Goal: Information Seeking & Learning: Check status

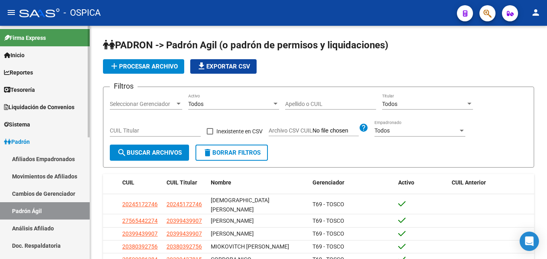
click at [26, 228] on link "Análisis Afiliado" at bounding box center [45, 227] width 90 height 17
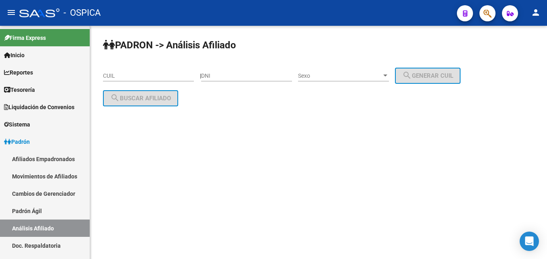
click at [108, 79] on input "CUIL" at bounding box center [148, 75] width 91 height 7
paste input "32-469196"
click at [140, 78] on input "32-469196" at bounding box center [148, 75] width 91 height 7
type input "3"
click at [261, 218] on mat-sidenav-content "PADRON -> Análisis Afiliado CUIL | DNI Sexo Sexo search Generar CUIL search Bus…" at bounding box center [318, 142] width 457 height 233
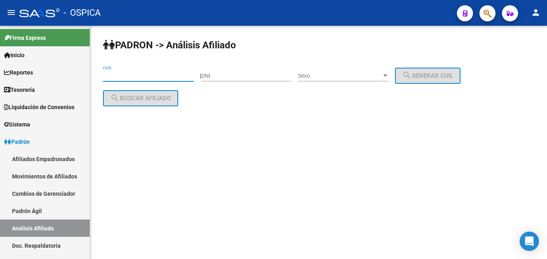
click at [130, 76] on input "CUIL" at bounding box center [148, 75] width 91 height 7
paste input "27-32469196-6"
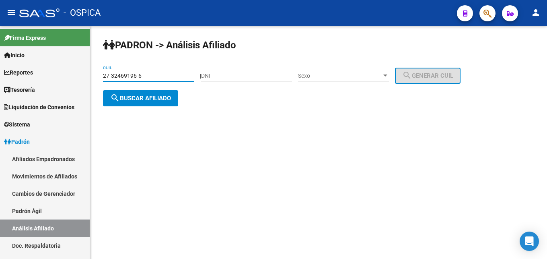
type input "27-32469196-6"
click at [149, 100] on span "search Buscar afiliado" at bounding box center [140, 98] width 61 height 7
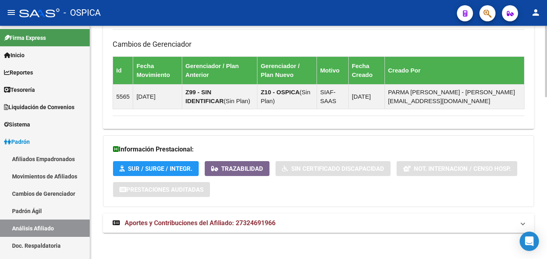
scroll to position [530, 0]
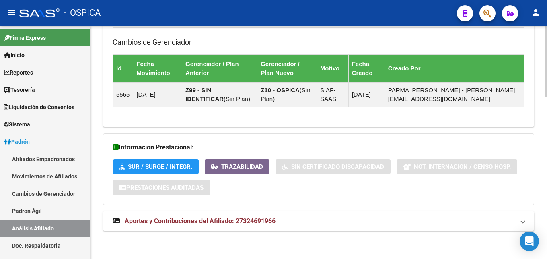
click at [171, 224] on span "Aportes y Contribuciones del Afiliado: 27324691966" at bounding box center [200, 221] width 151 height 8
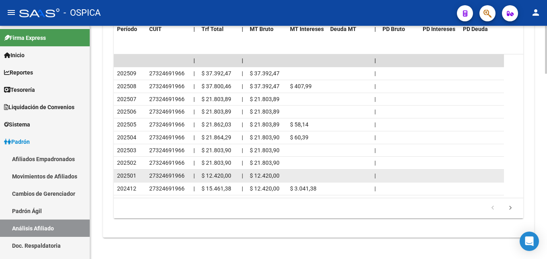
scroll to position [897, 0]
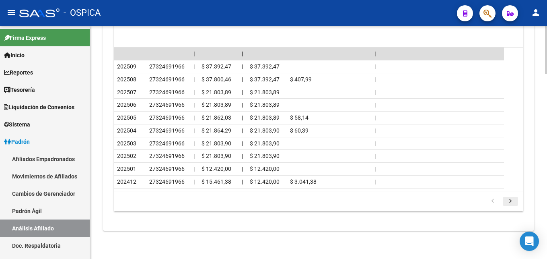
click at [510, 202] on icon "go to next page" at bounding box center [510, 202] width 10 height 10
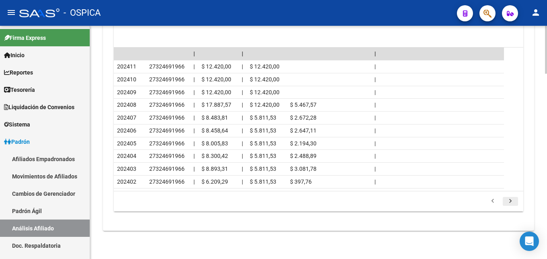
click at [511, 201] on icon "go to next page" at bounding box center [510, 202] width 10 height 10
click at [509, 201] on icon "go to next page" at bounding box center [510, 202] width 10 height 10
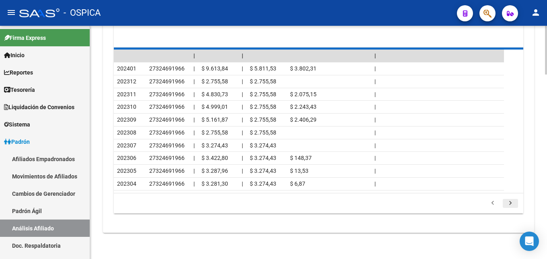
scroll to position [807, 0]
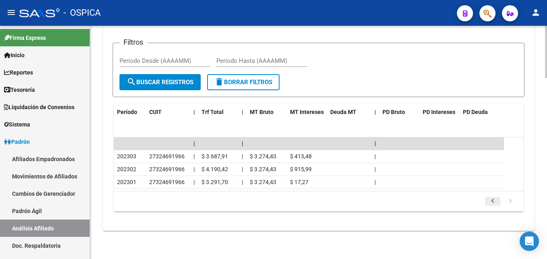
click at [495, 202] on icon "go to previous page" at bounding box center [493, 202] width 10 height 10
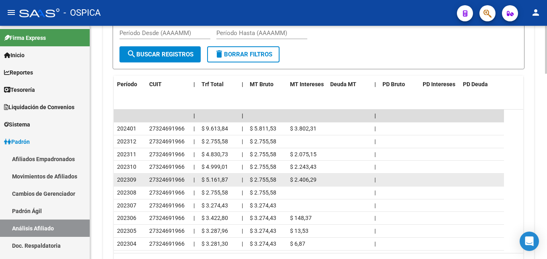
scroll to position [848, 0]
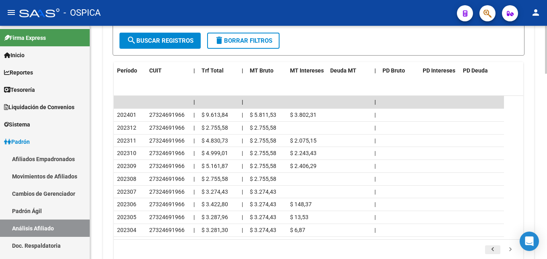
click at [491, 248] on icon "go to previous page" at bounding box center [493, 250] width 10 height 10
click at [481, 242] on div "179.769.313.486.231.570.000.000.000.000.000.000.000.000.000.000.000.000.000.000…" at bounding box center [318, 249] width 409 height 20
click at [494, 250] on icon "go to previous page" at bounding box center [493, 250] width 10 height 10
